Goal: Information Seeking & Learning: Learn about a topic

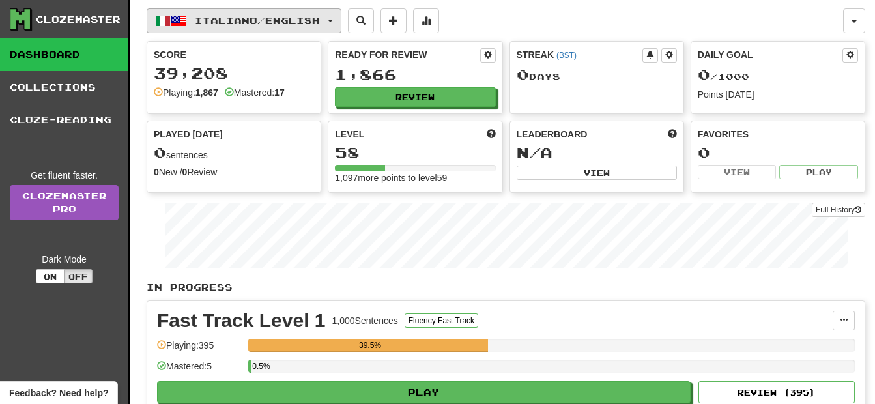
click at [307, 26] on button "Italiano / English" at bounding box center [244, 20] width 195 height 25
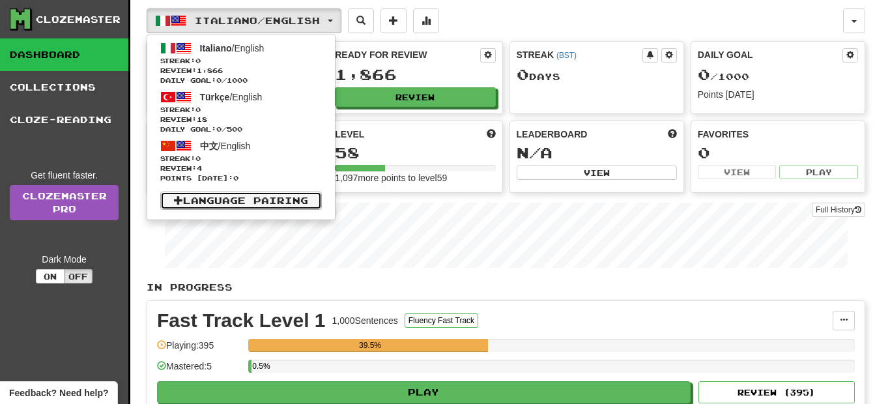
click at [233, 200] on link "Language Pairing" at bounding box center [241, 201] width 162 height 18
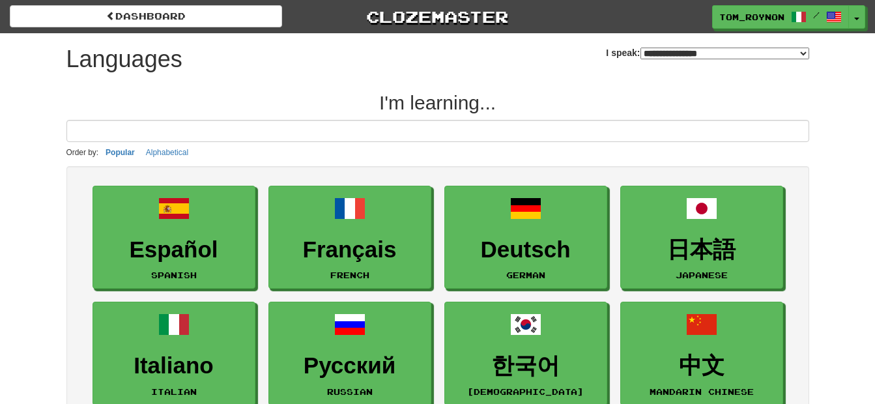
select select "*******"
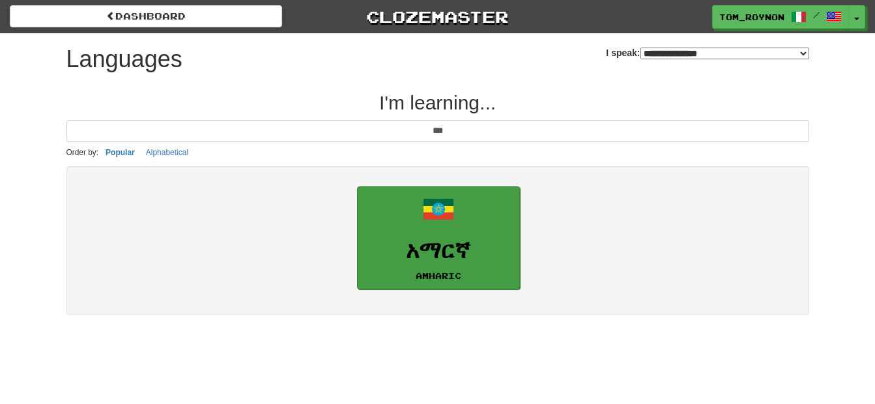
type input "***"
click at [414, 224] on link "አማርኛ Amharic" at bounding box center [438, 238] width 163 height 104
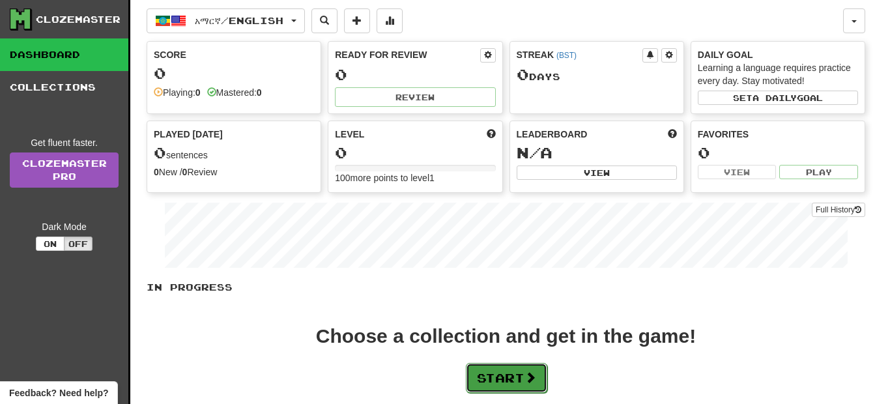
click at [489, 377] on button "Start" at bounding box center [506, 378] width 81 height 30
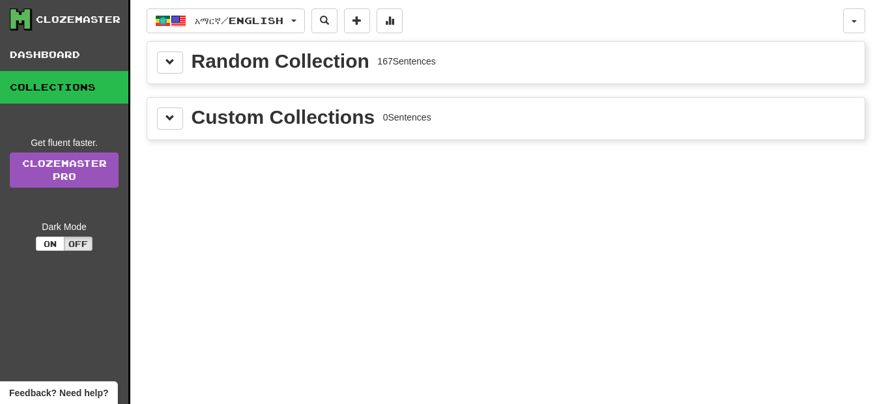
click at [403, 68] on div "Random Collection 167 Sentences" at bounding box center [314, 61] width 244 height 20
click at [170, 65] on span at bounding box center [170, 61] width 9 height 9
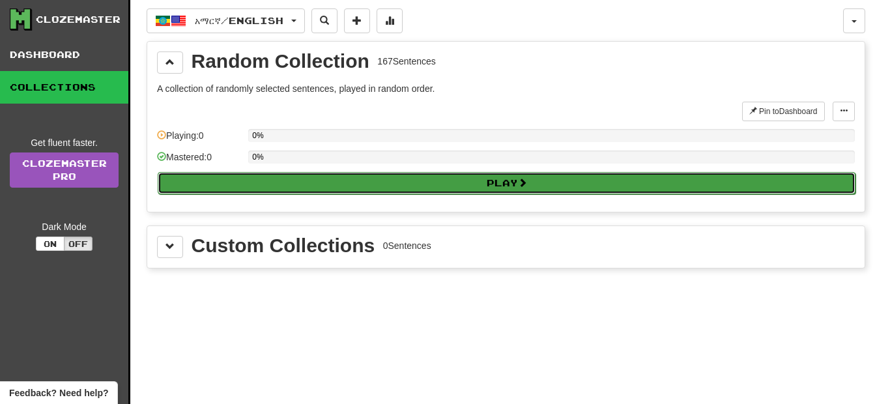
click at [304, 188] on button "Play" at bounding box center [507, 183] width 698 height 22
select select "**"
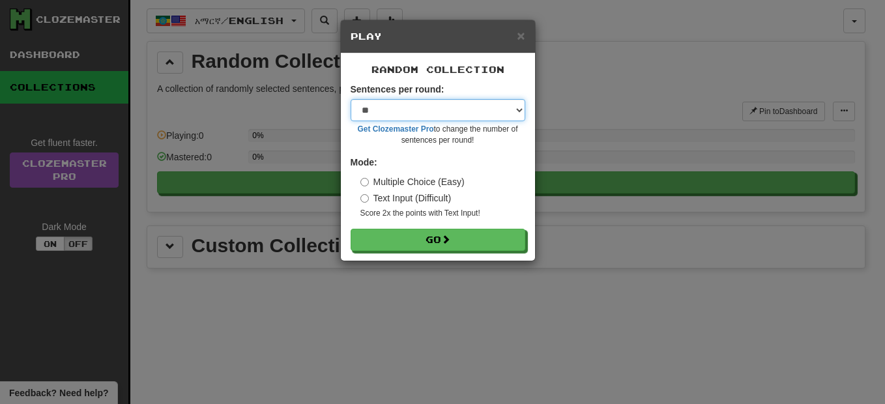
click at [430, 107] on select "* ** ** ** ** ** *** ********" at bounding box center [438, 110] width 175 height 22
click at [509, 78] on div "Random Collection Sentences per round: * ** ** ** ** ** *** ******** Get Clozem…" at bounding box center [438, 156] width 194 height 207
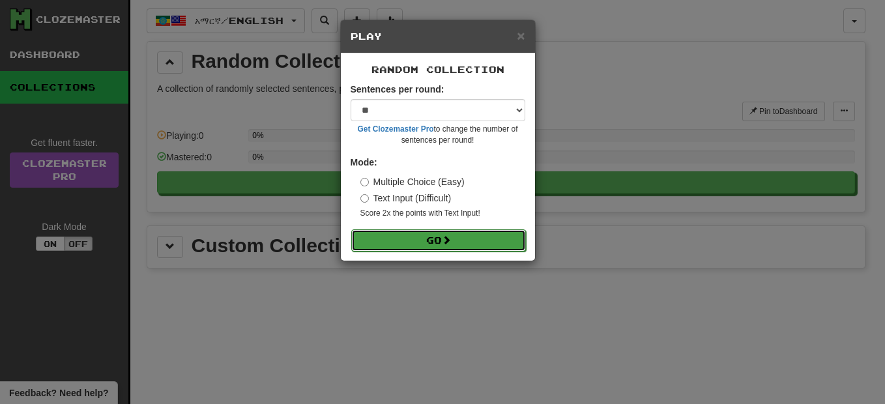
click at [435, 236] on button "Go" at bounding box center [438, 240] width 175 height 22
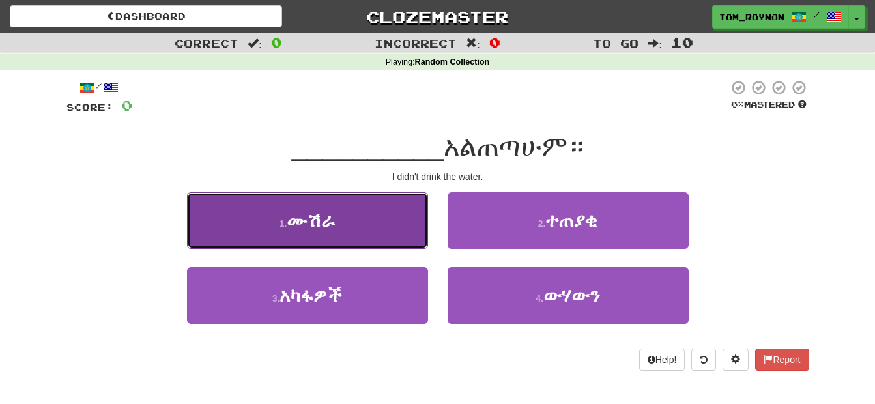
click at [380, 202] on button "1 . ሙሽራ" at bounding box center [307, 220] width 241 height 57
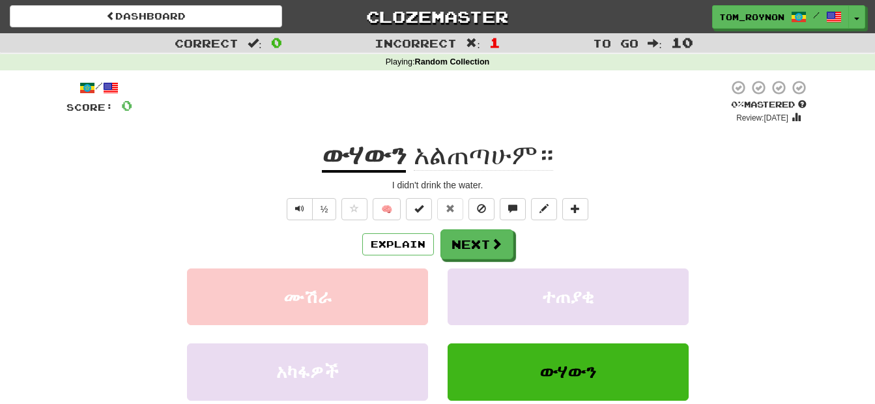
click at [375, 155] on u "ውሃውን" at bounding box center [364, 155] width 84 height 33
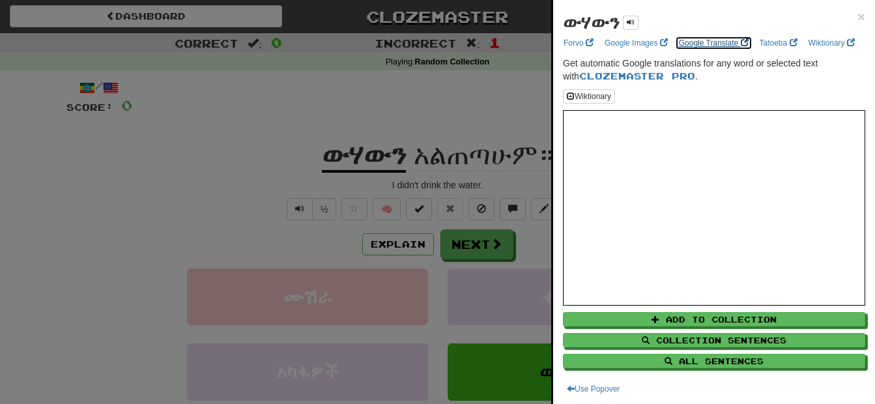
click at [715, 42] on link "Google Translate" at bounding box center [714, 43] width 78 height 14
click at [858, 18] on span "×" at bounding box center [862, 16] width 8 height 15
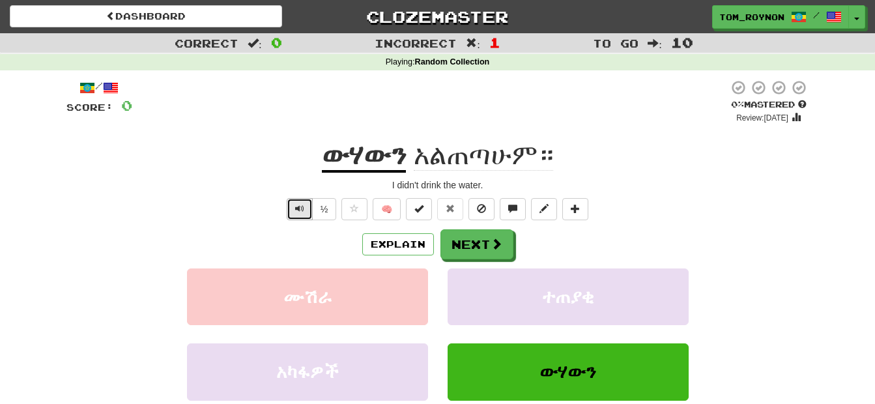
click at [289, 208] on button "Text-to-speech controls" at bounding box center [300, 209] width 26 height 22
click at [298, 207] on span "Text-to-speech controls" at bounding box center [299, 208] width 9 height 9
click at [519, 155] on span "አልጠጣሁም።" at bounding box center [483, 154] width 139 height 31
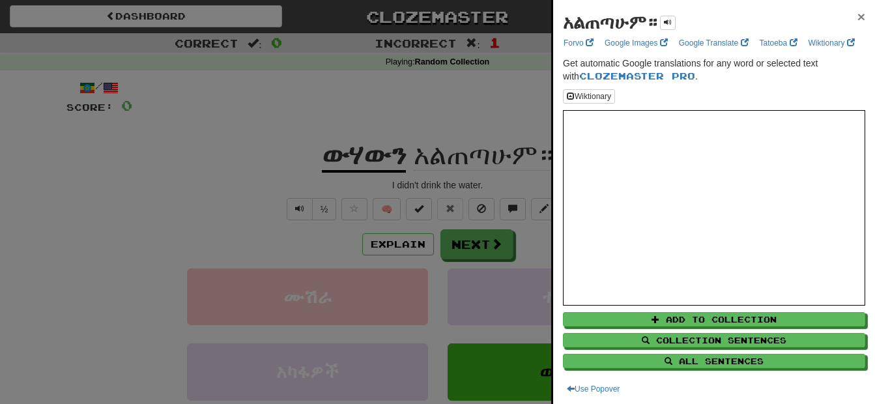
click at [858, 20] on span "×" at bounding box center [862, 16] width 8 height 15
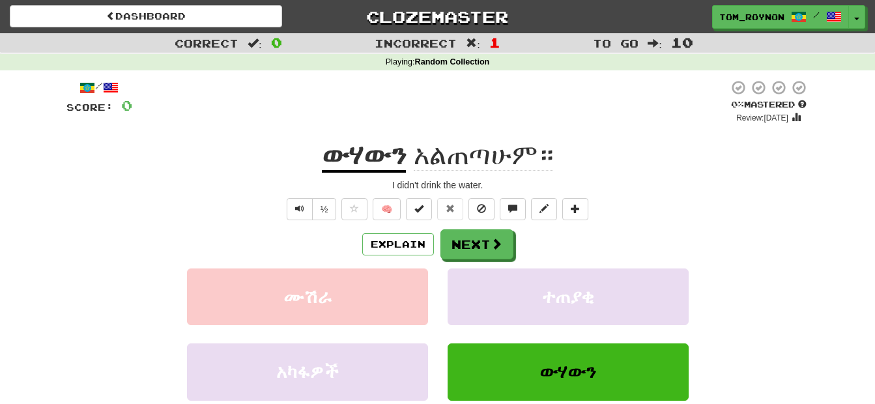
click at [307, 156] on div "ውሃውን አልጠጣሁም።" at bounding box center [437, 156] width 743 height 36
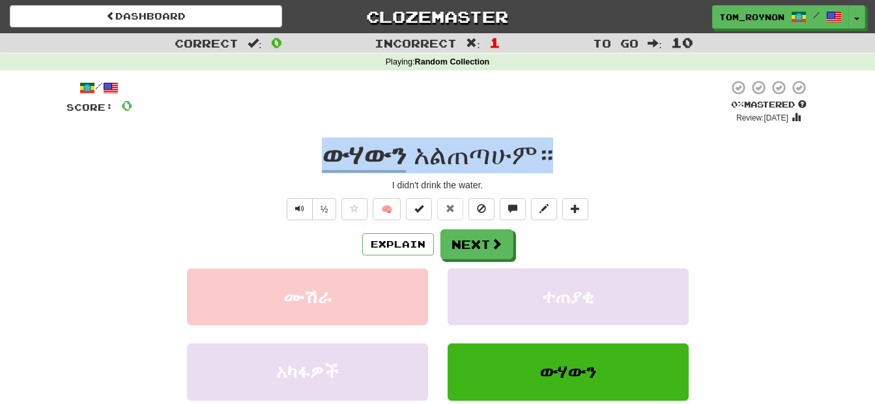
drag, startPoint x: 307, startPoint y: 156, endPoint x: 624, endPoint y: 164, distance: 316.8
click at [624, 164] on div "ውሃውን አልጠጣሁም።" at bounding box center [437, 156] width 743 height 36
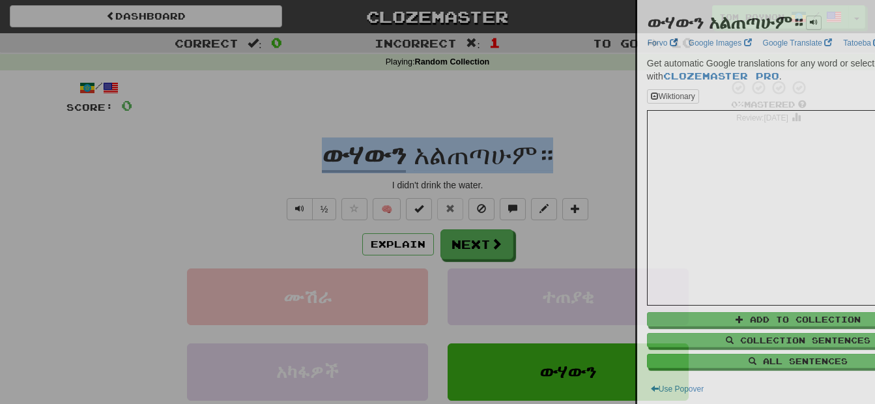
copy div "ውሃውን አልጠጣሁም።"
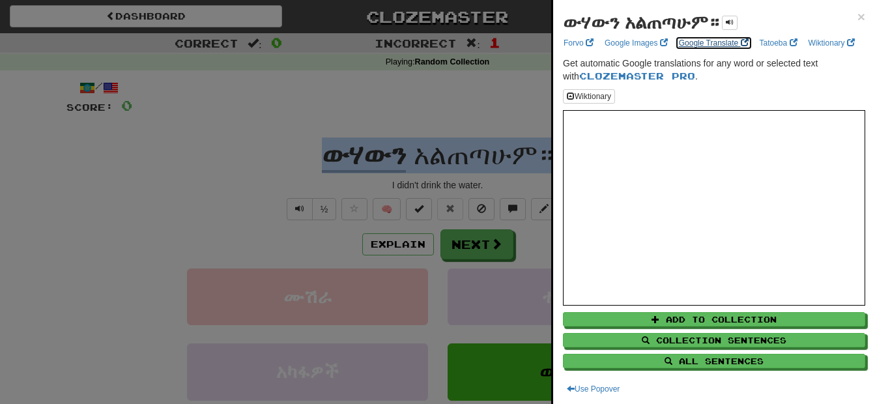
click at [712, 45] on link "Google Translate" at bounding box center [714, 43] width 78 height 14
click at [858, 14] on span "×" at bounding box center [862, 16] width 8 height 15
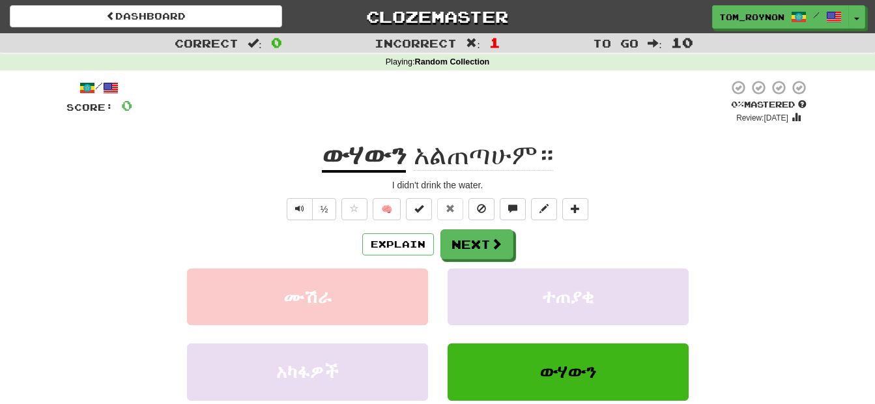
click at [702, 179] on div "I didn't drink the water." at bounding box center [437, 185] width 743 height 13
click at [480, 242] on button "Next" at bounding box center [477, 245] width 73 height 30
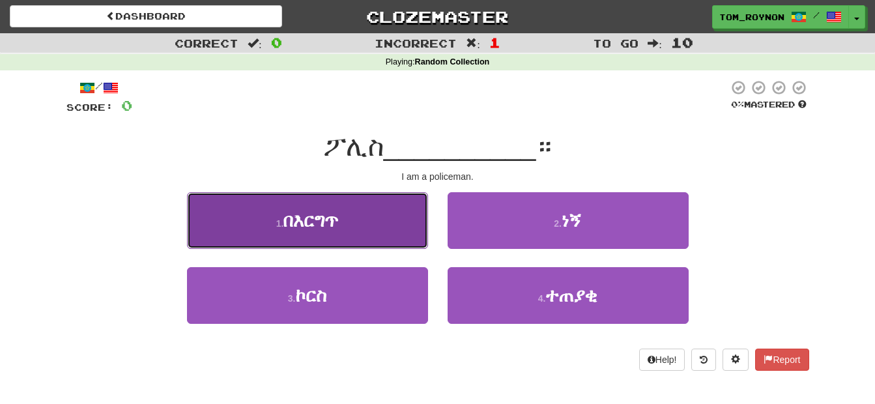
click at [389, 227] on button "1 . በእርግጥ" at bounding box center [307, 220] width 241 height 57
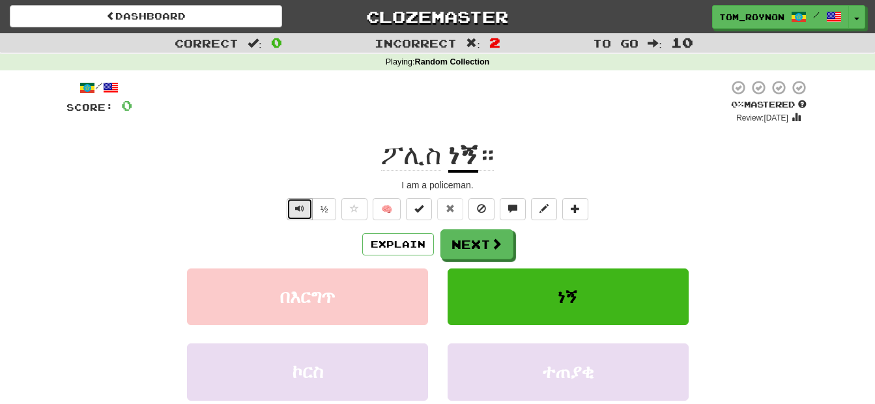
click at [291, 207] on button "Text-to-speech controls" at bounding box center [300, 209] width 26 height 22
click at [504, 248] on button "Next" at bounding box center [477, 245] width 73 height 30
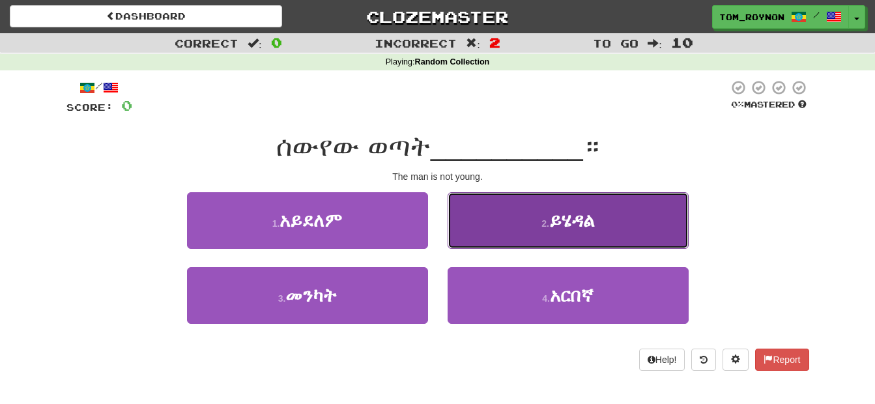
click at [641, 210] on button "2 . ይሄዳል" at bounding box center [568, 220] width 241 height 57
